Goal: Task Accomplishment & Management: Use online tool/utility

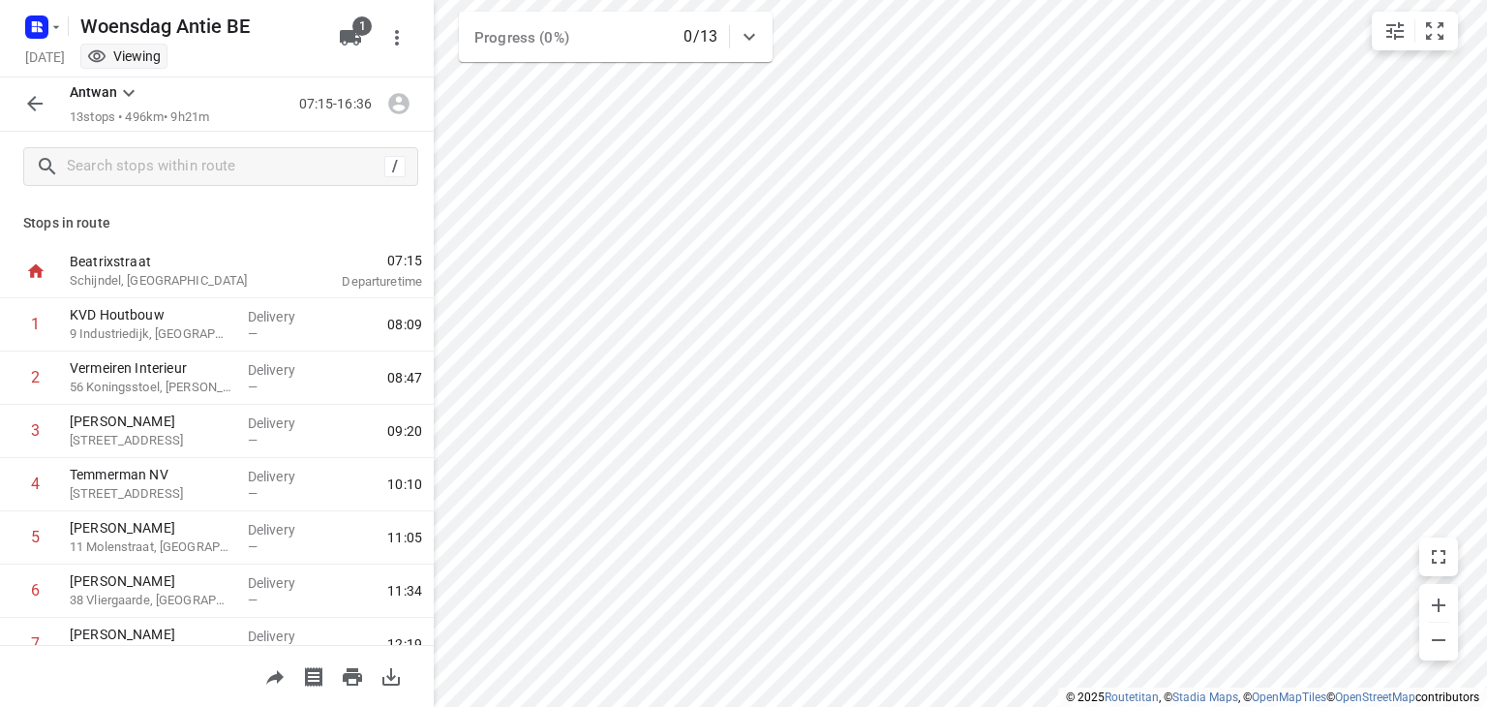
scroll to position [399, 0]
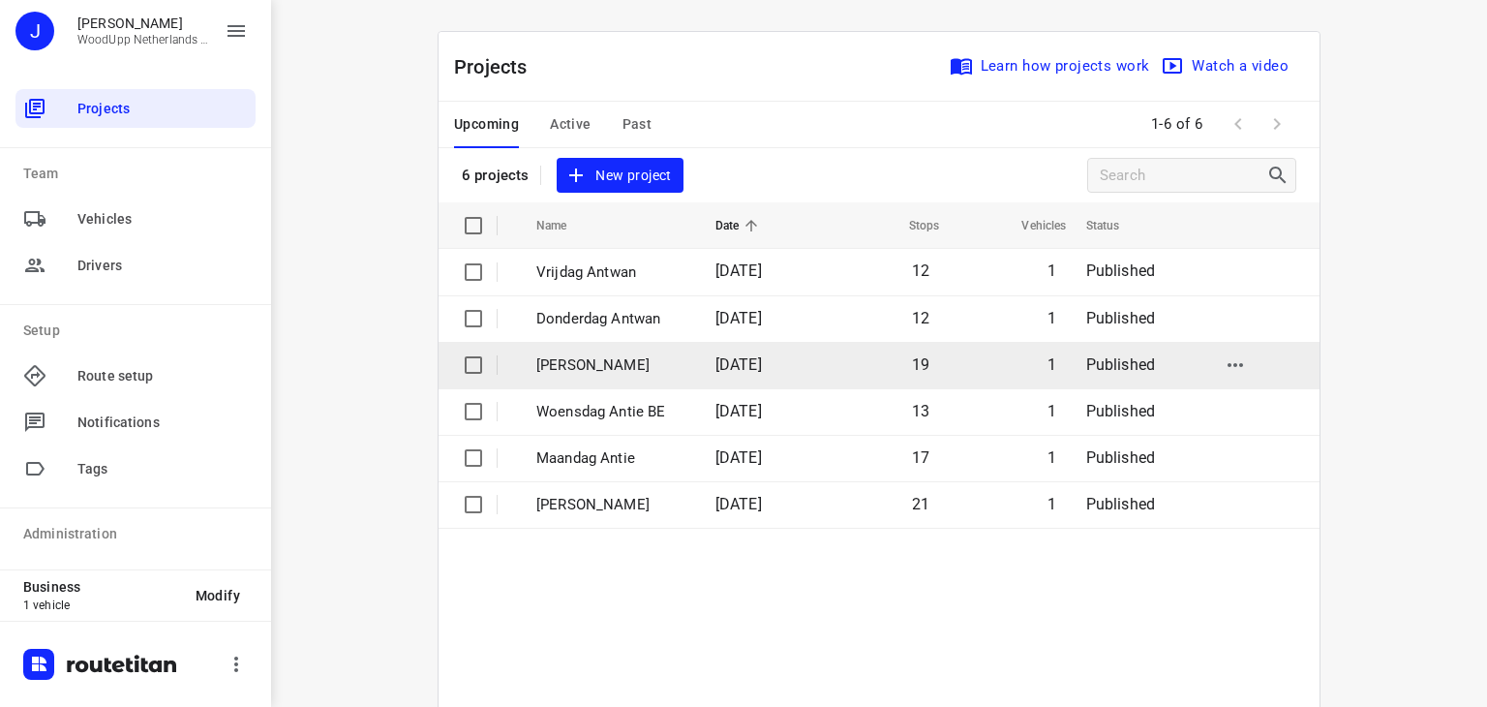
click at [584, 366] on p "[PERSON_NAME]" at bounding box center [611, 365] width 150 height 22
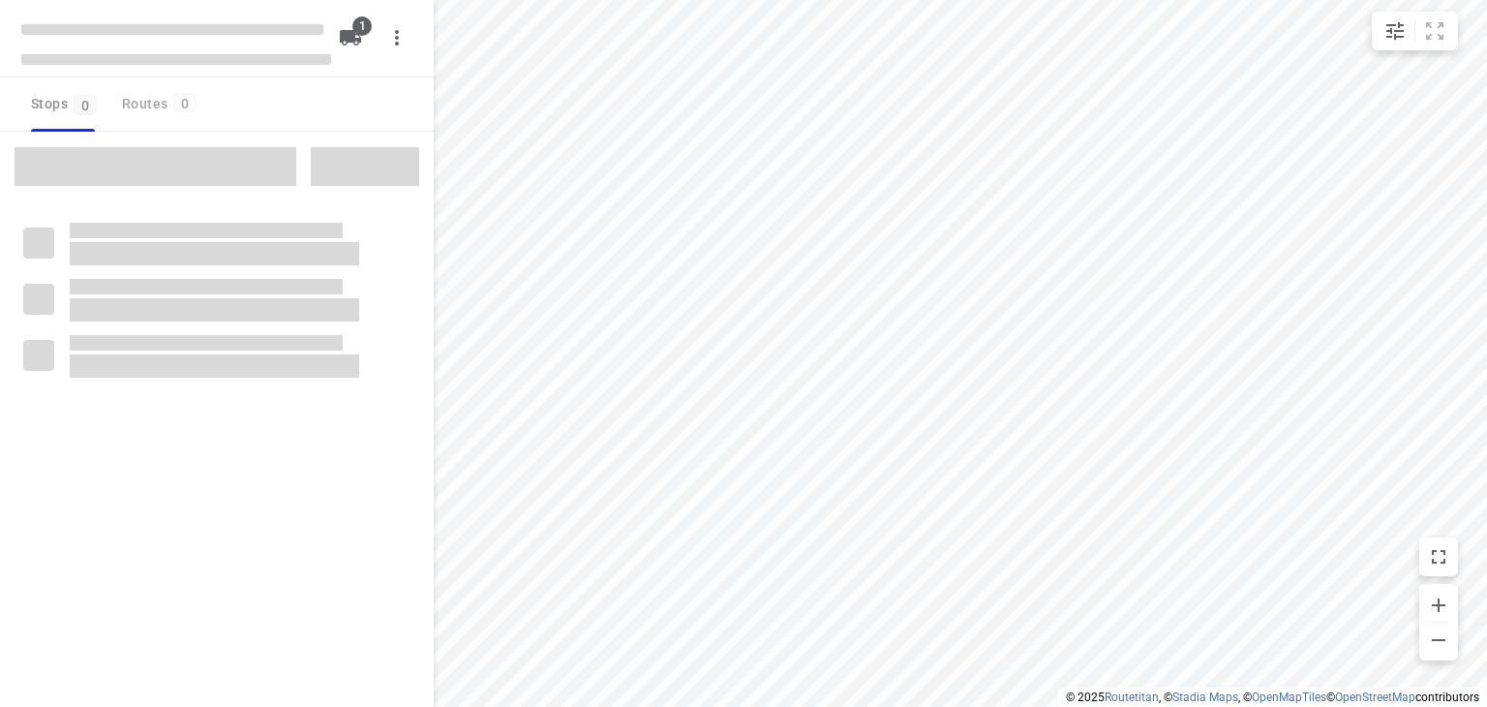
type input "distance"
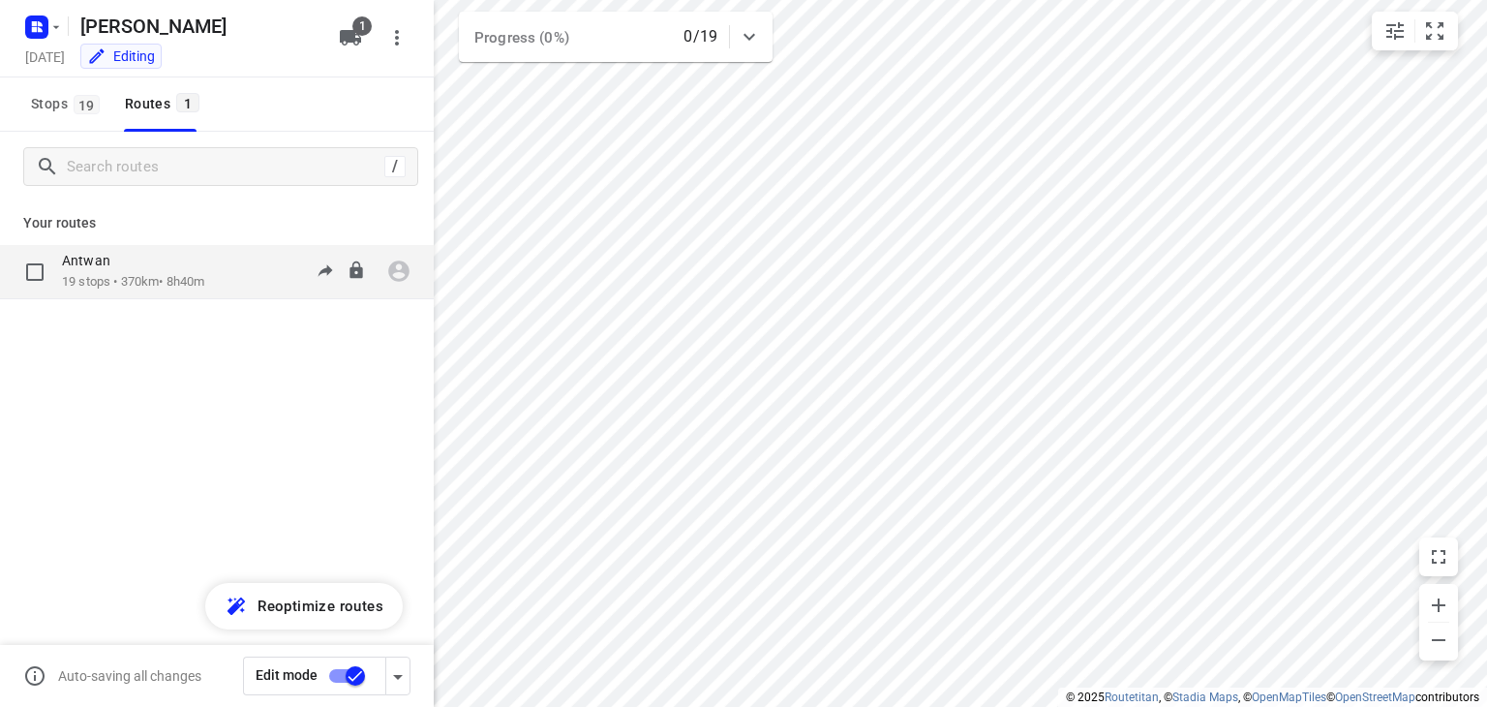
click at [123, 282] on p "19 stops • 370km • 8h40m" at bounding box center [133, 282] width 142 height 18
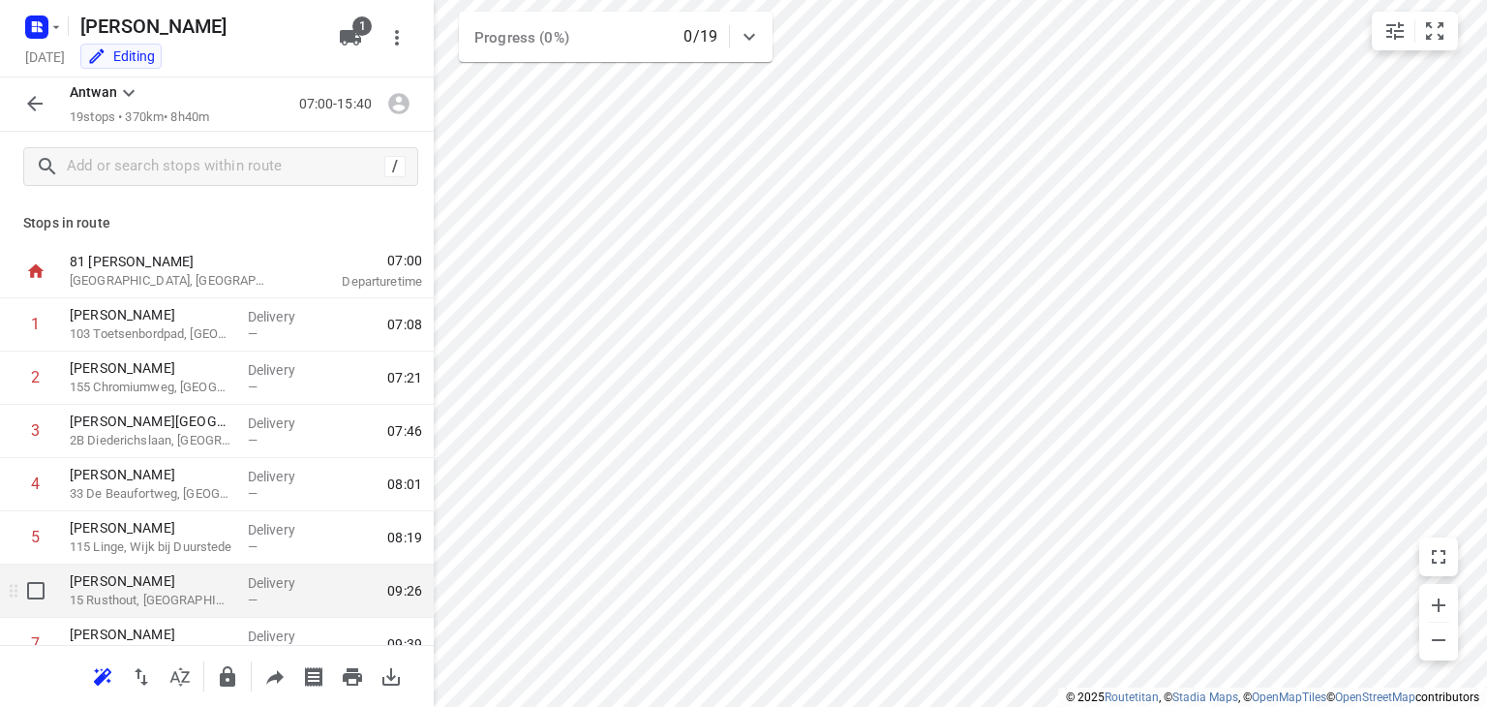
click at [130, 601] on p "15 Rusthout, [GEOGRAPHIC_DATA]" at bounding box center [151, 600] width 163 height 19
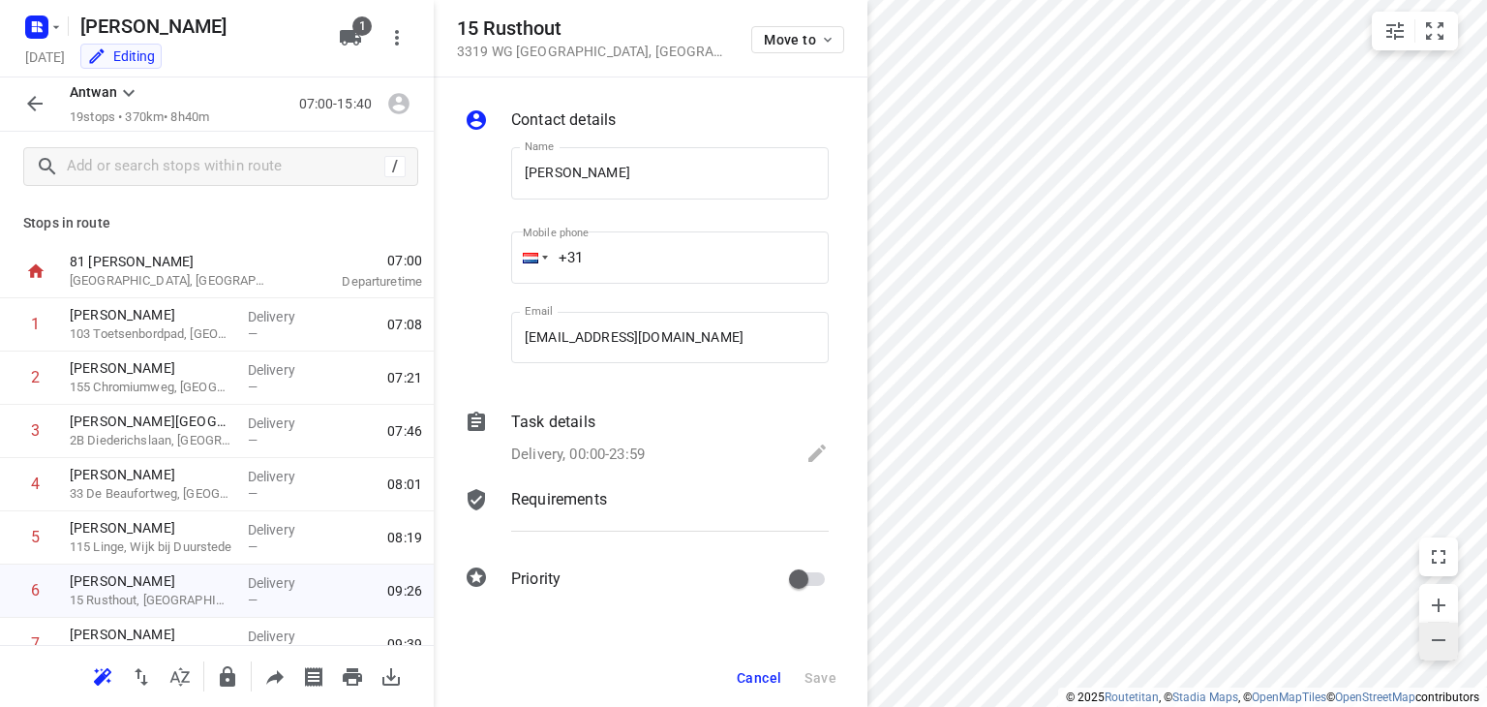
click at [1433, 634] on icon "button" at bounding box center [1438, 639] width 23 height 23
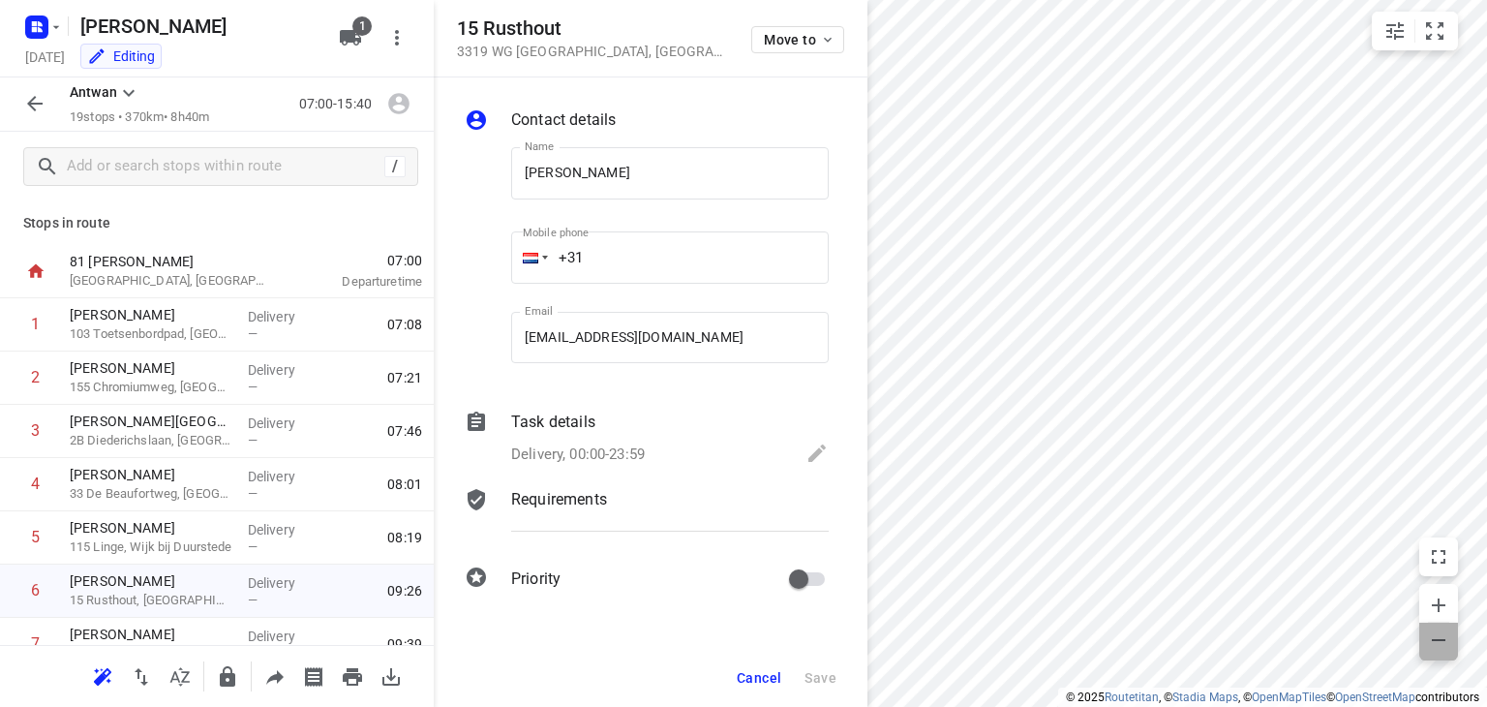
click at [1433, 634] on icon "button" at bounding box center [1438, 639] width 23 height 23
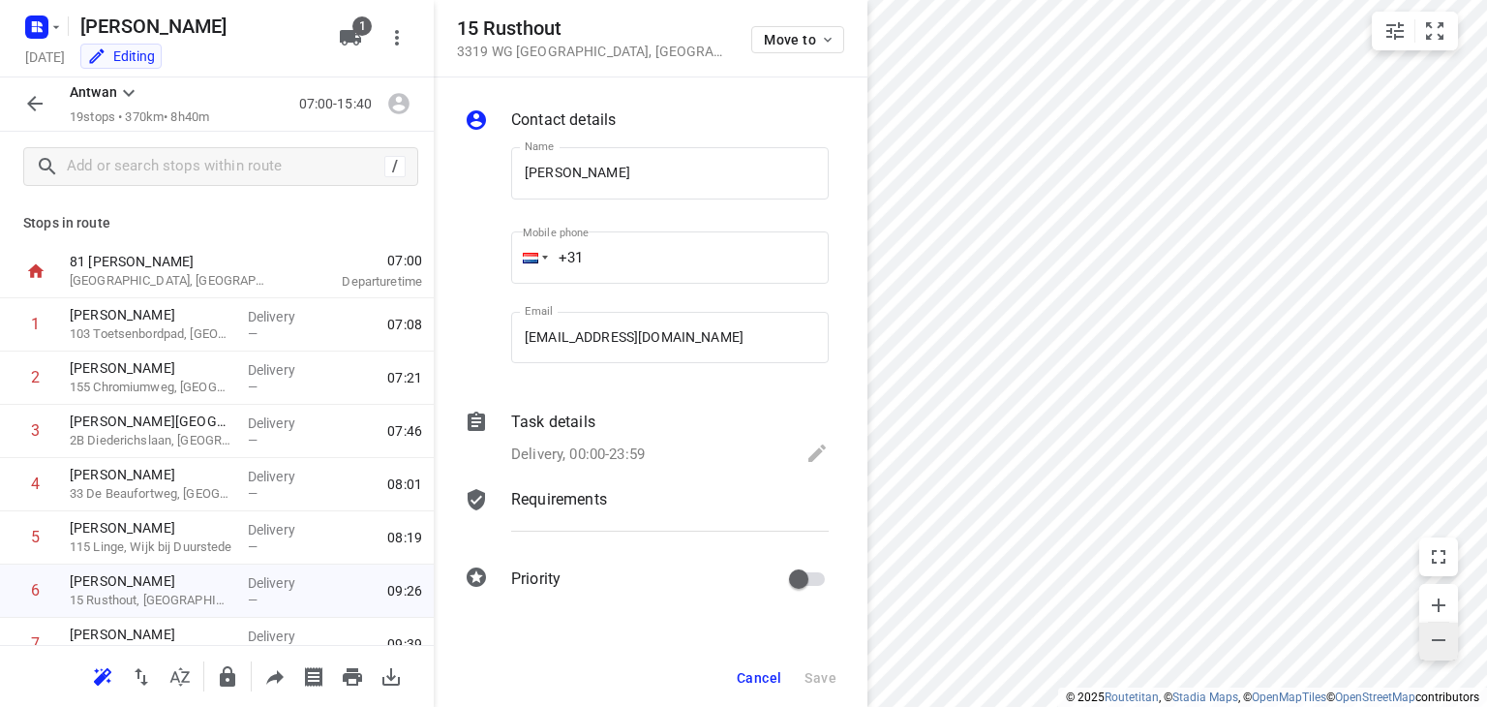
click at [1433, 634] on icon "button" at bounding box center [1438, 639] width 23 height 23
click at [367, 251] on span "07:00" at bounding box center [358, 260] width 128 height 19
drag, startPoint x: 367, startPoint y: 250, endPoint x: 353, endPoint y: 241, distance: 16.1
click at [353, 241] on div "Stops in route 81 [PERSON_NAME] Hooglanderveen, [GEOGRAPHIC_DATA] 07:00 Departu…" at bounding box center [217, 422] width 434 height 443
click at [43, 106] on icon "button" at bounding box center [34, 103] width 23 height 23
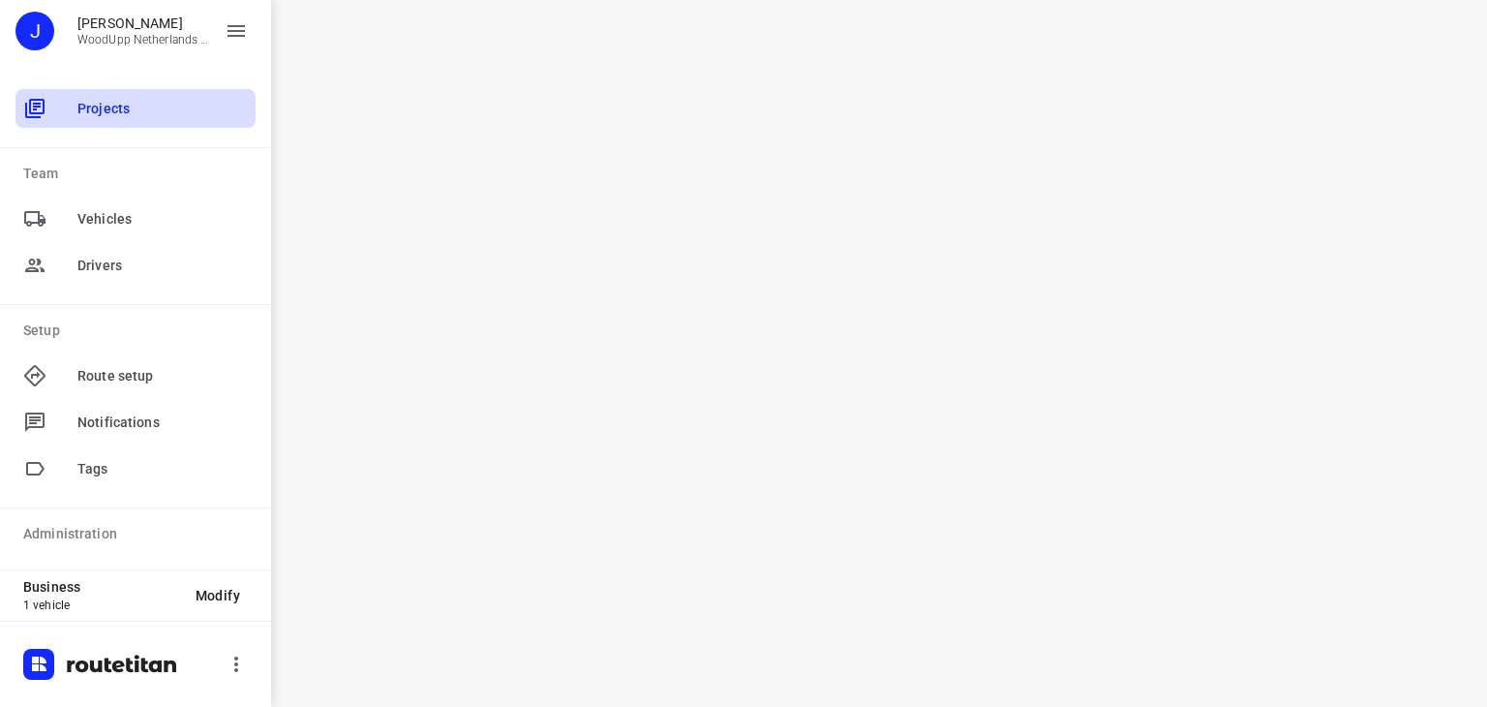
click at [81, 106] on span "Projects" at bounding box center [162, 109] width 170 height 20
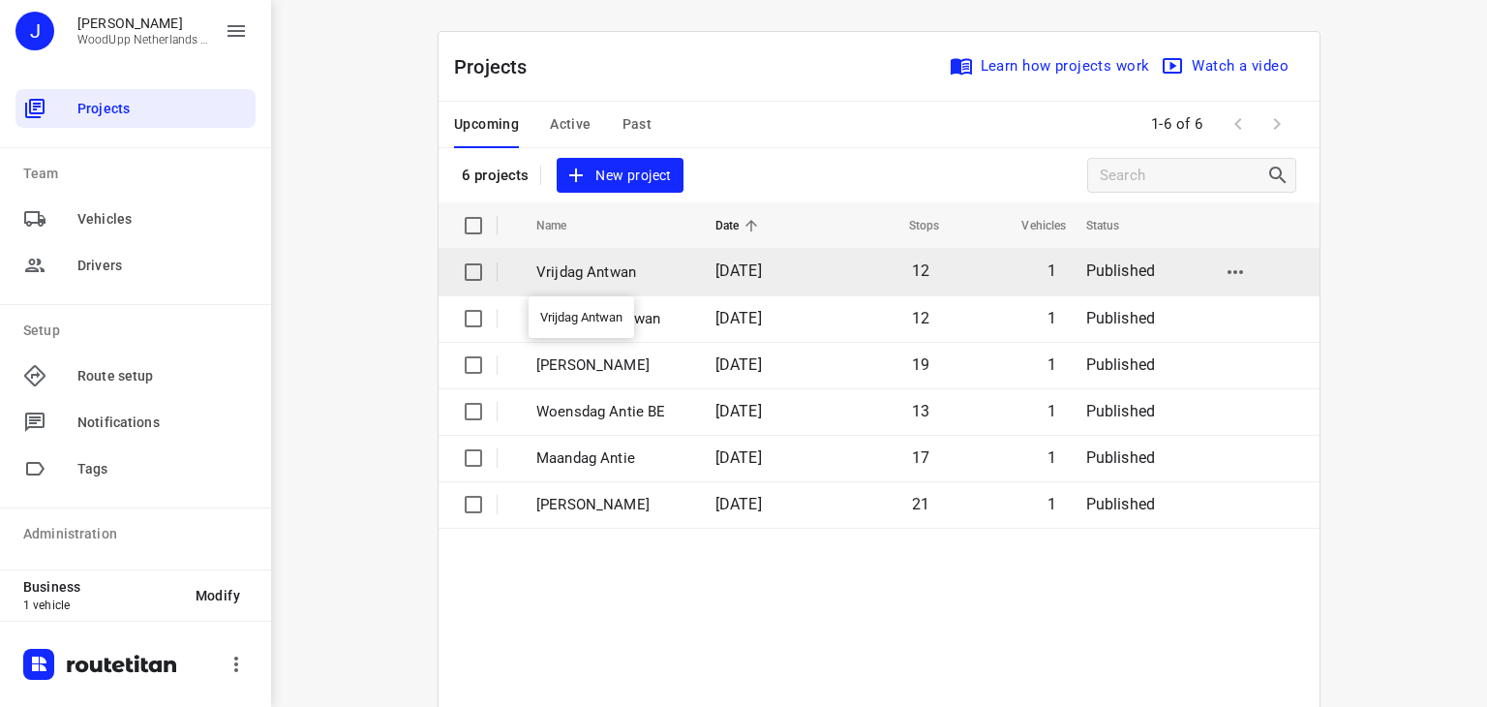
click at [612, 267] on p "Vrijdag Antwan" at bounding box center [611, 272] width 150 height 22
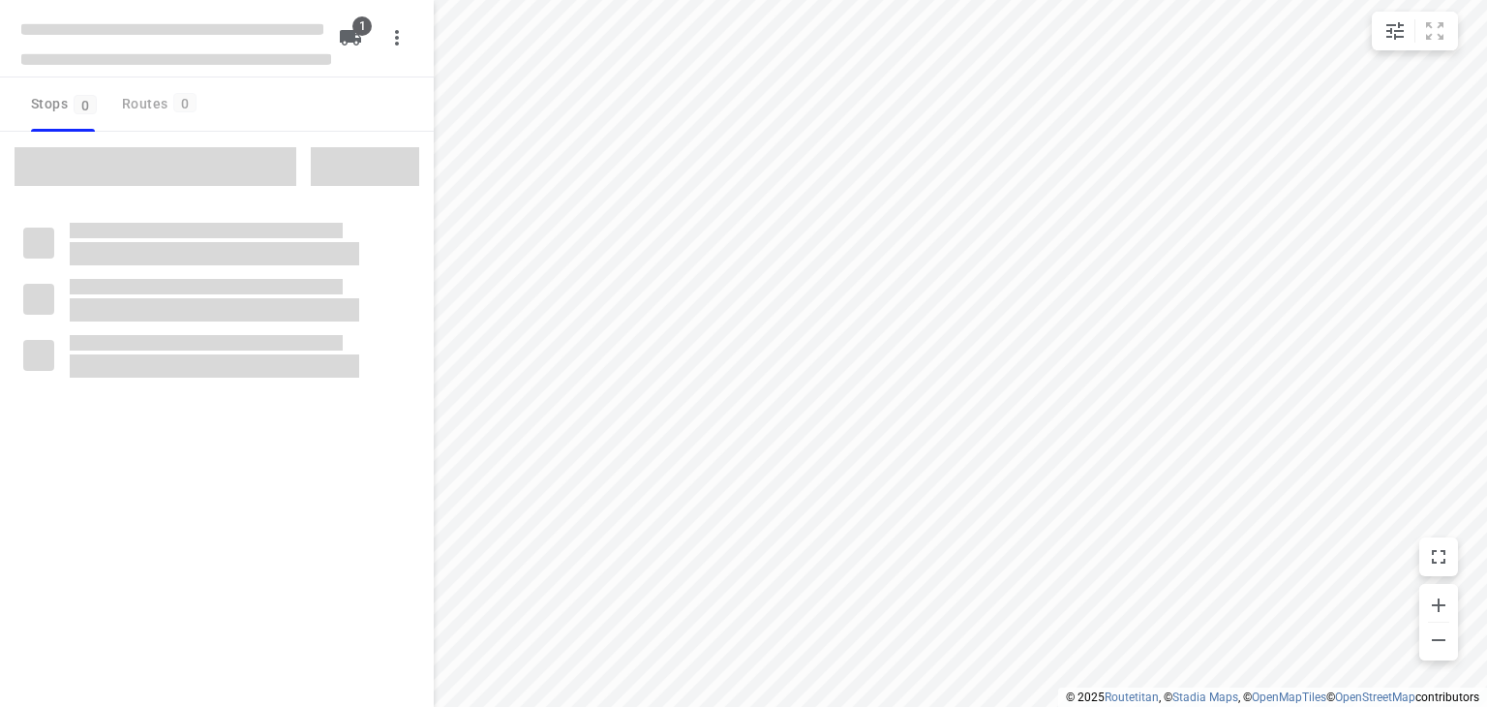
type input "distance"
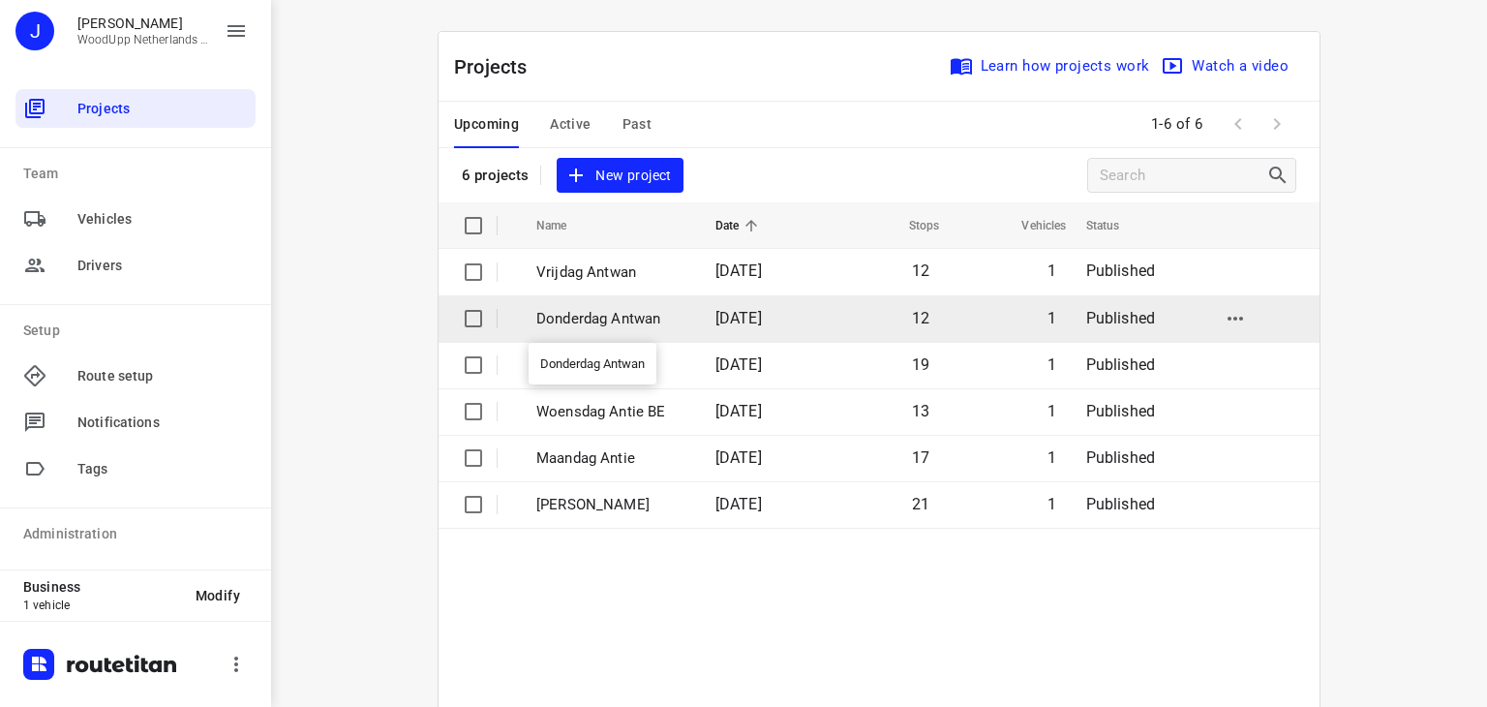
click at [587, 320] on p "Donderdag Antwan" at bounding box center [611, 319] width 150 height 22
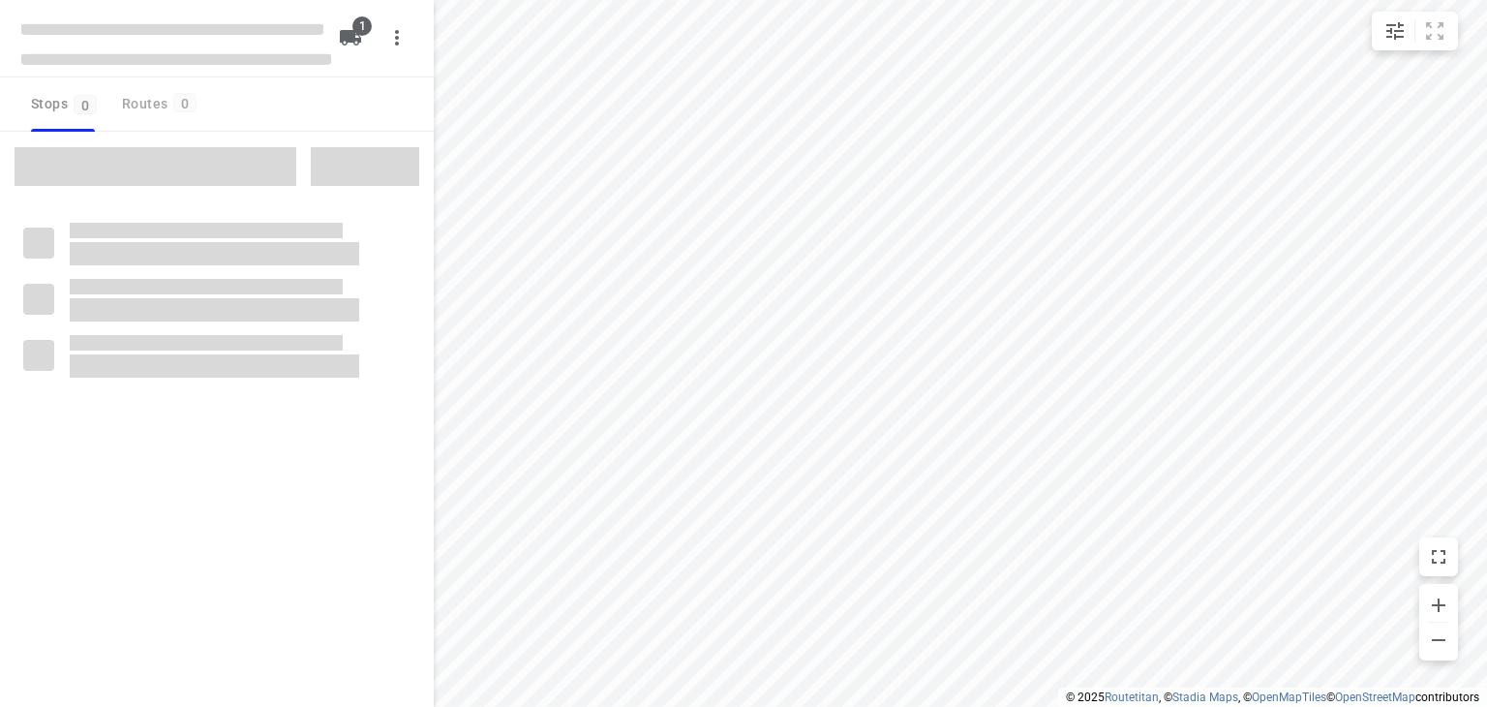
type input "distance"
